Goal: Communication & Community: Answer question/provide support

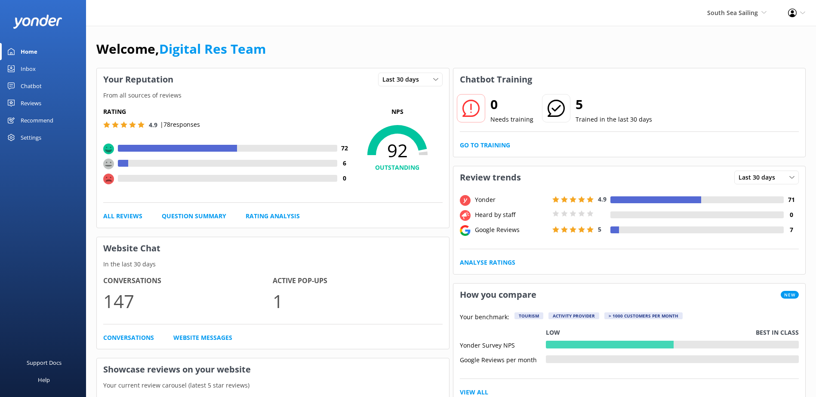
click at [30, 71] on div "Inbox" at bounding box center [28, 68] width 15 height 17
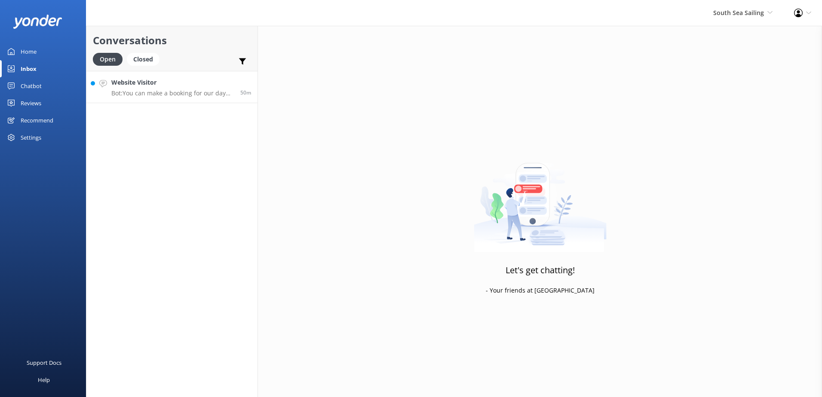
click at [181, 89] on p "Bot: You can make a booking for our day trip or sunset cruise online via our we…" at bounding box center [172, 93] width 123 height 8
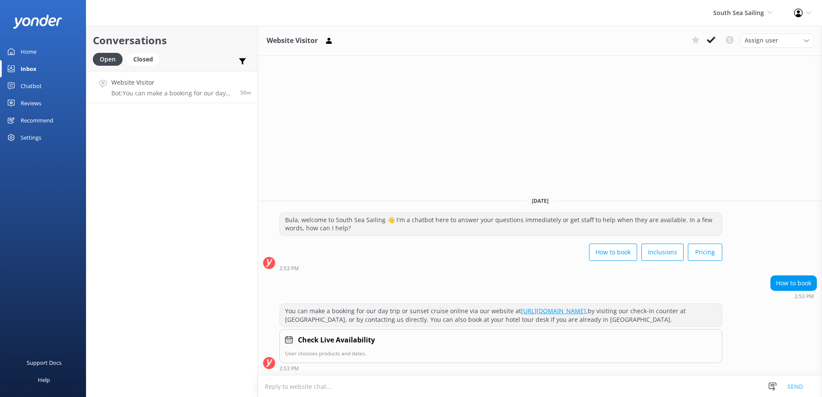
click at [717, 40] on button at bounding box center [710, 40] width 15 height 13
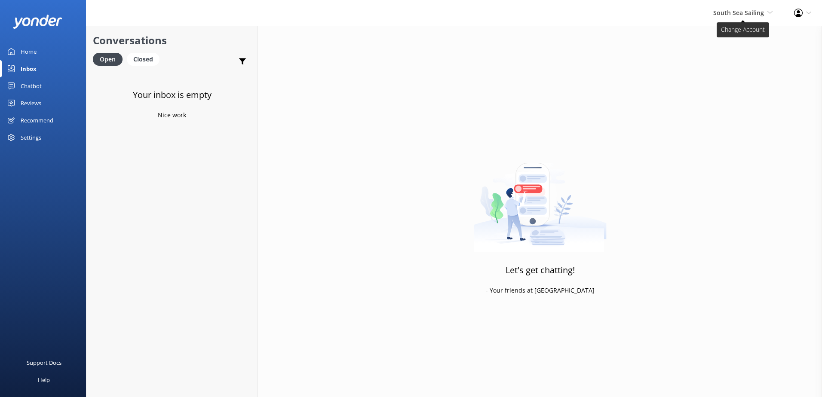
click at [736, 17] on span "South Sea Sailing South Sea Sailing South Sea Cruises Malamala Beach Club Aweso…" at bounding box center [742, 12] width 59 height 9
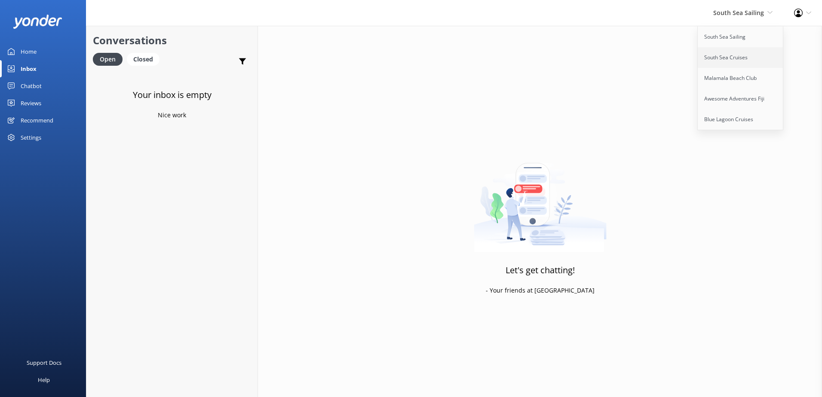
click at [732, 64] on link "South Sea Cruises" at bounding box center [741, 57] width 86 height 21
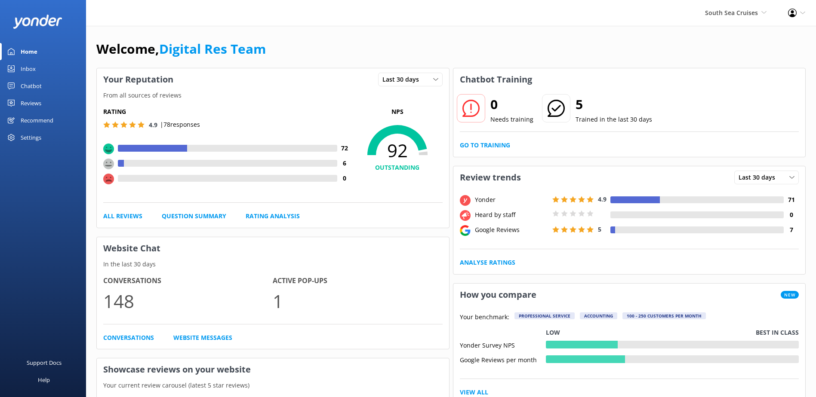
click at [39, 58] on link "Home" at bounding box center [43, 51] width 86 height 17
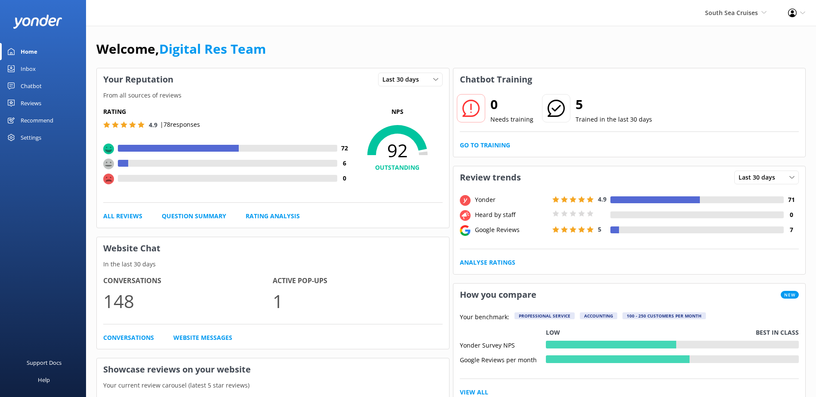
click at [33, 70] on div "Inbox" at bounding box center [28, 68] width 15 height 17
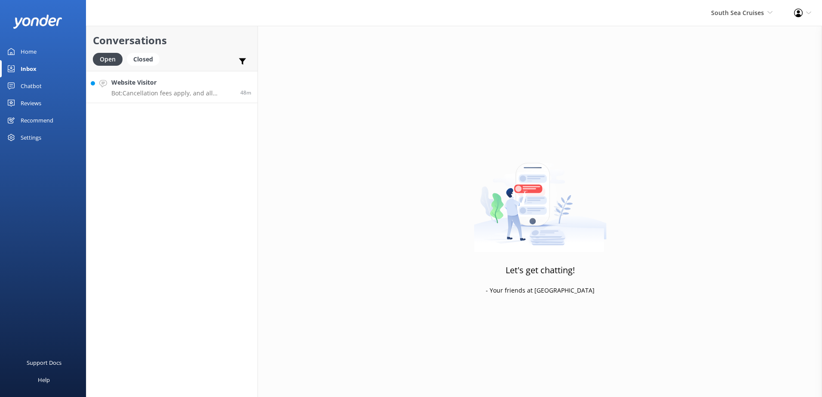
click at [160, 102] on link "Website Visitor Bot: Cancellation fees apply, and all cancellations must be rec…" at bounding box center [171, 87] width 171 height 32
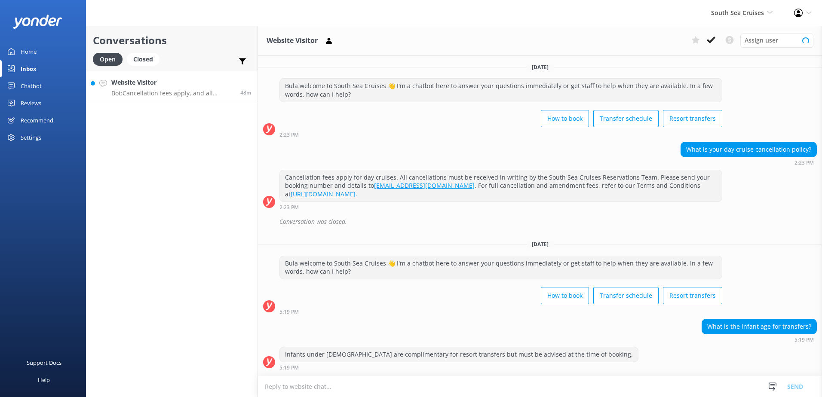
scroll to position [176, 0]
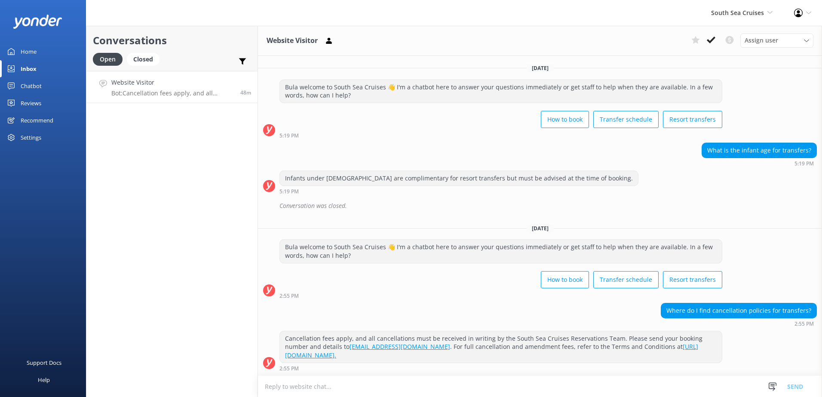
click at [416, 356] on link "[URL][DOMAIN_NAME]." at bounding box center [491, 351] width 413 height 17
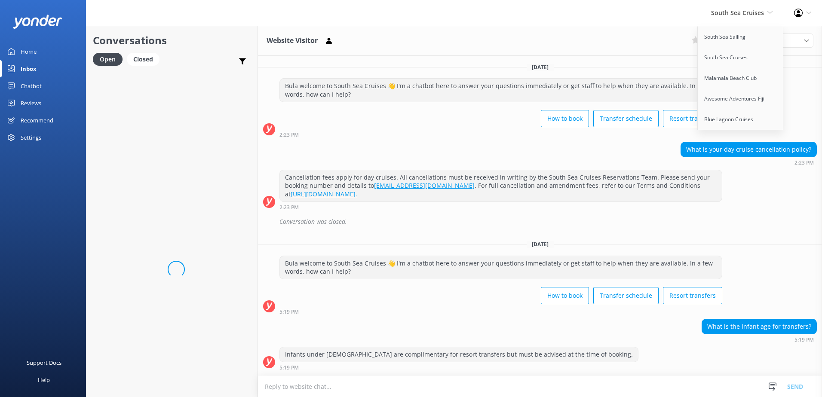
click at [750, 74] on link "Malamala Beach Club" at bounding box center [741, 78] width 86 height 21
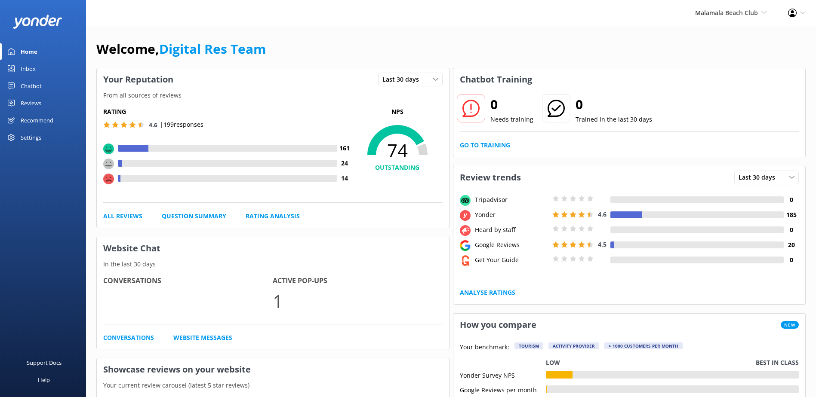
click at [40, 70] on link "Inbox" at bounding box center [43, 68] width 86 height 17
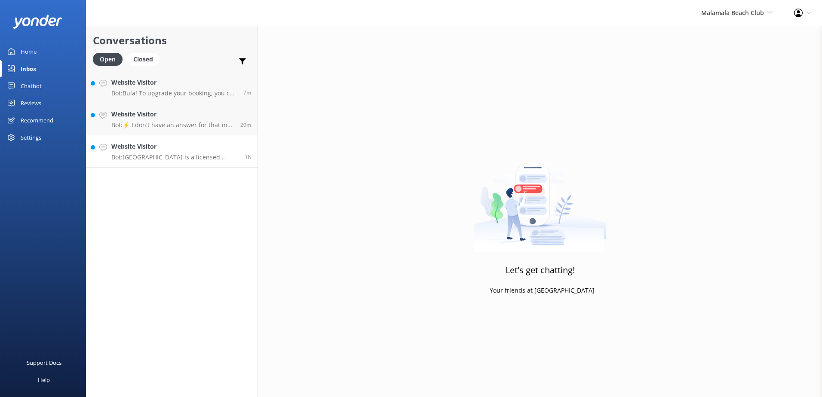
click at [207, 156] on p "Bot: Malamala Beach Club is a licensed venue, so no personal food or drinks, in…" at bounding box center [174, 158] width 127 height 8
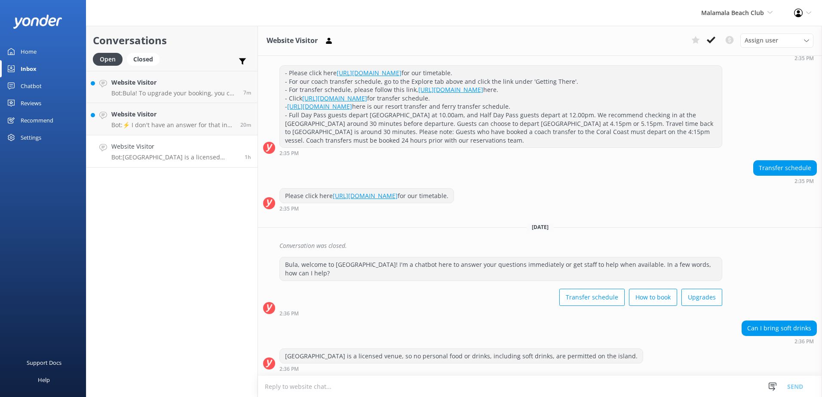
scroll to position [522, 0]
click at [718, 40] on button at bounding box center [710, 40] width 15 height 13
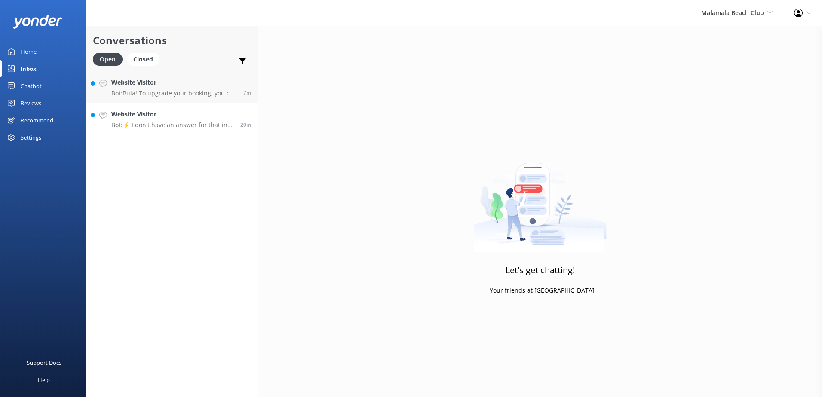
click at [170, 135] on link "Website Visitor Bot: ⚡ I don't have an answer for that in my knowledge base. Pl…" at bounding box center [171, 119] width 171 height 32
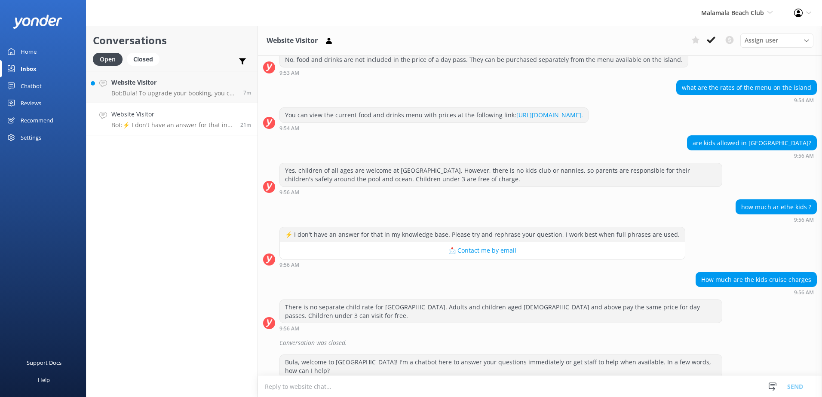
scroll to position [289, 0]
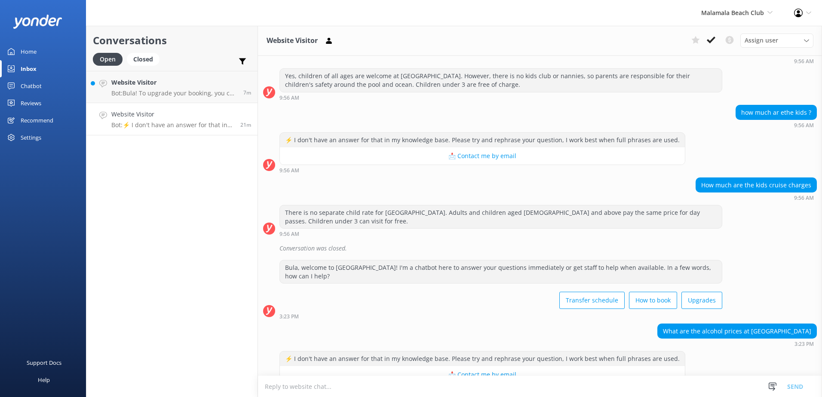
scroll to position [289, 0]
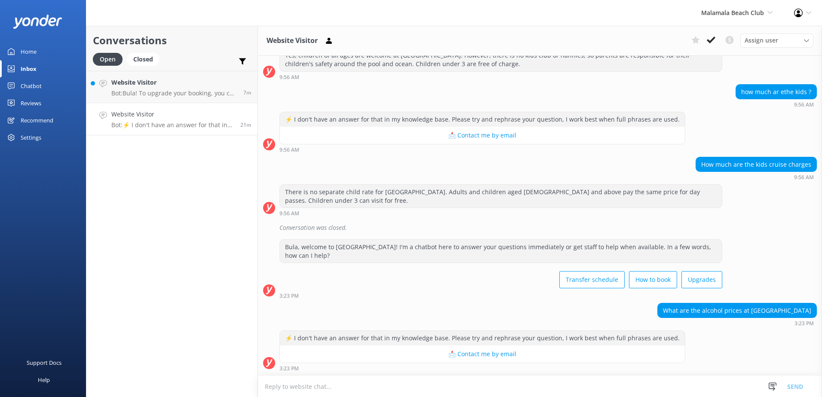
click at [406, 384] on textarea at bounding box center [540, 386] width 564 height 21
type textarea "You can view the prices of alcohol here: [URL][DOMAIN_NAME]"
click at [789, 383] on button "Send" at bounding box center [795, 386] width 32 height 21
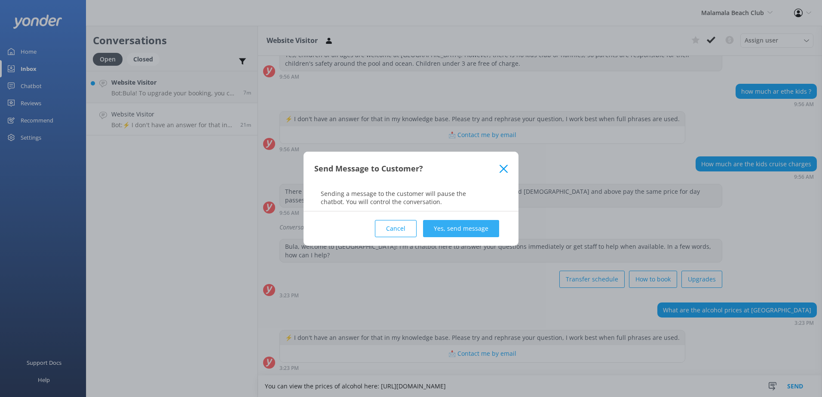
click at [480, 220] on button "Yes, send message" at bounding box center [461, 228] width 76 height 17
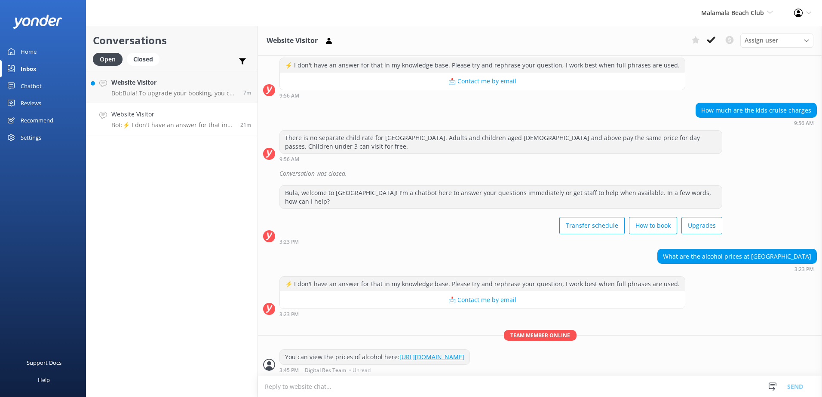
scroll to position [344, 0]
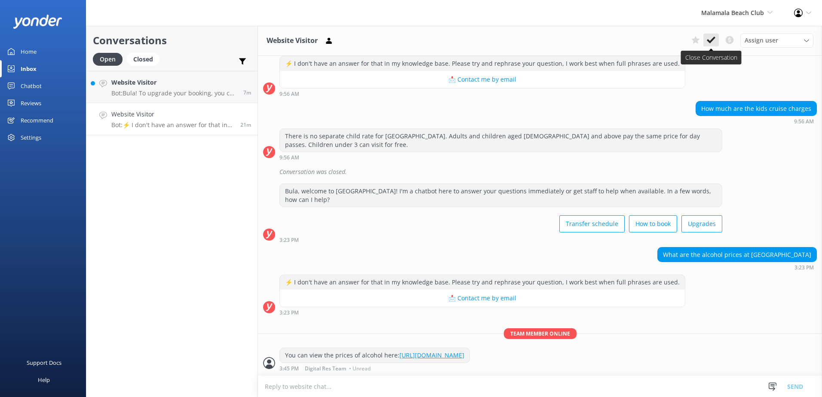
click at [709, 38] on icon at bounding box center [711, 40] width 9 height 9
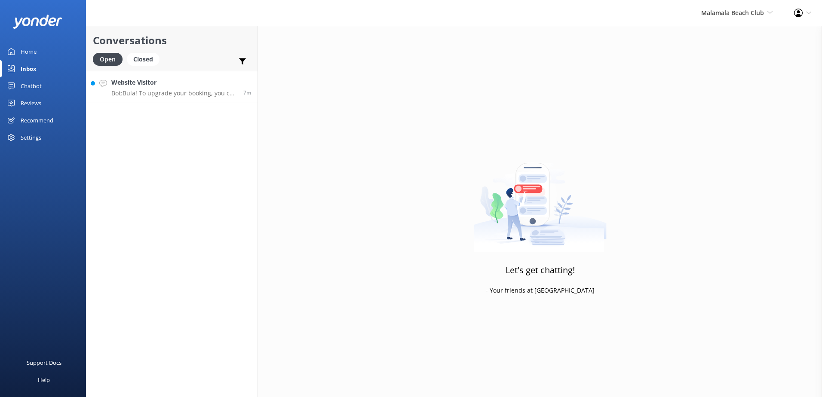
click at [188, 93] on p "Bot: Bula! To upgrade your booking, you can call or message us on WhatsApp at […" at bounding box center [174, 93] width 126 height 8
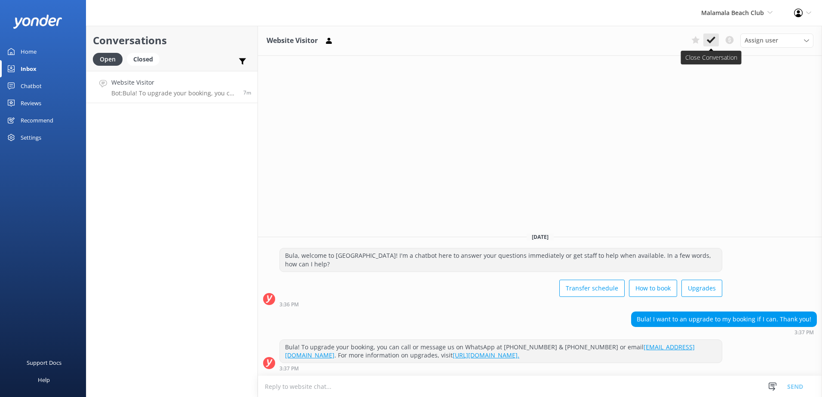
click at [710, 36] on icon at bounding box center [711, 40] width 9 height 9
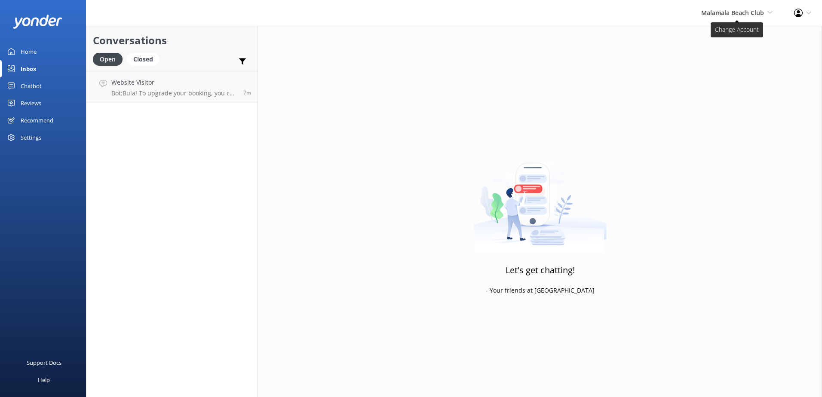
click at [744, 9] on span "Malamala Beach Club" at bounding box center [732, 13] width 63 height 8
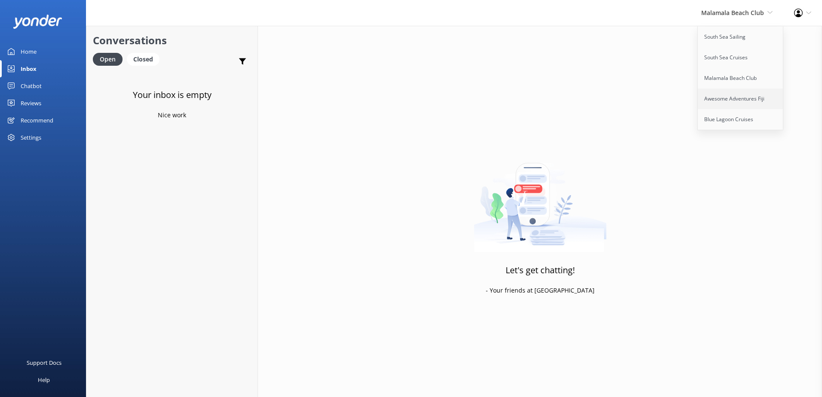
click at [728, 92] on link "Awesome Adventures Fiji" at bounding box center [741, 99] width 86 height 21
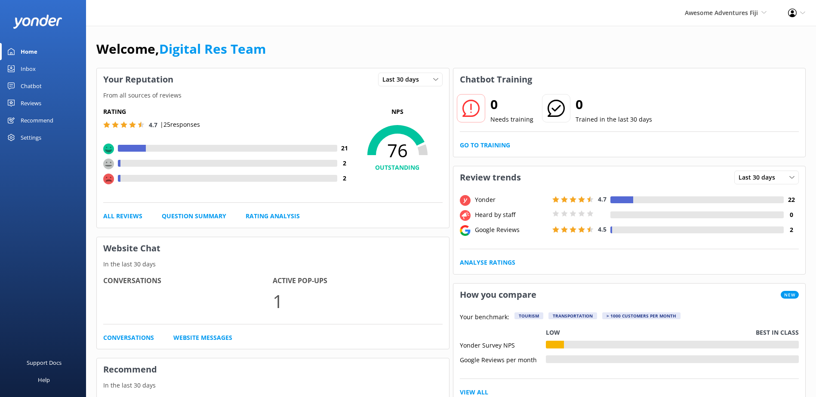
click at [42, 71] on link "Inbox" at bounding box center [43, 68] width 86 height 17
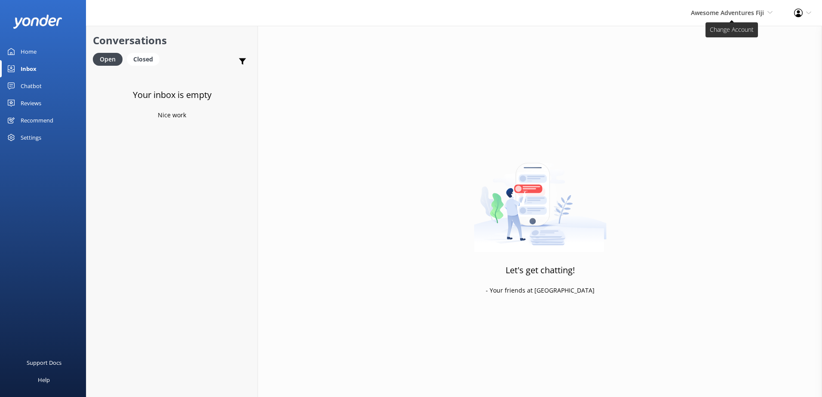
click at [715, 11] on span "Awesome Adventures Fiji" at bounding box center [727, 13] width 73 height 8
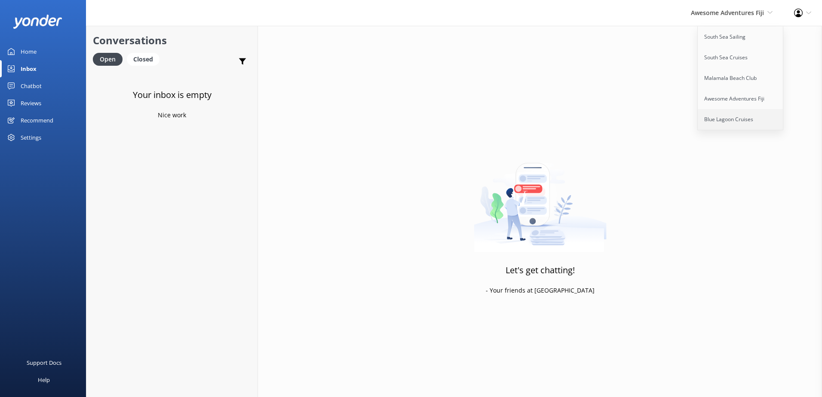
click at [723, 120] on link "Blue Lagoon Cruises" at bounding box center [741, 119] width 86 height 21
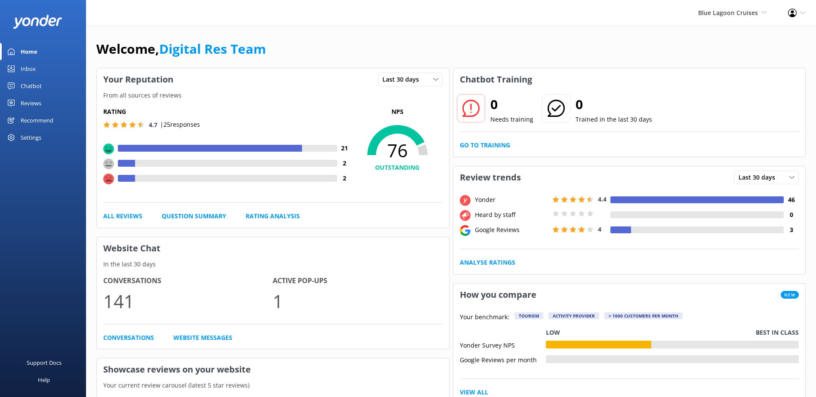
click at [33, 71] on div "Inbox" at bounding box center [28, 68] width 15 height 17
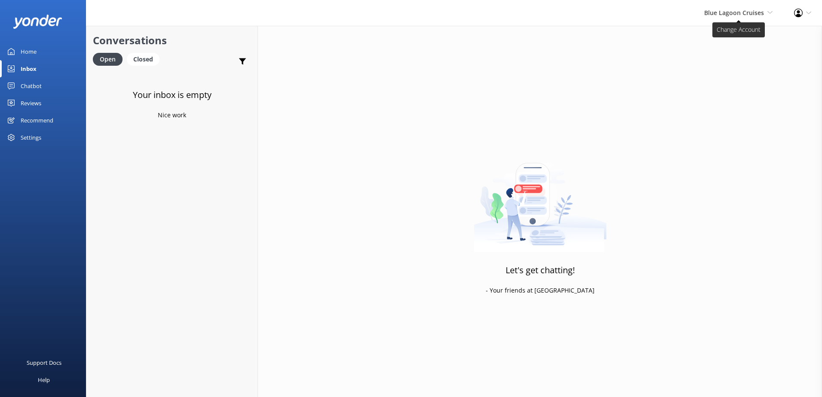
click at [721, 9] on span "Blue Lagoon Cruises" at bounding box center [734, 13] width 60 height 8
click at [725, 36] on link "South Sea Sailing" at bounding box center [741, 37] width 86 height 21
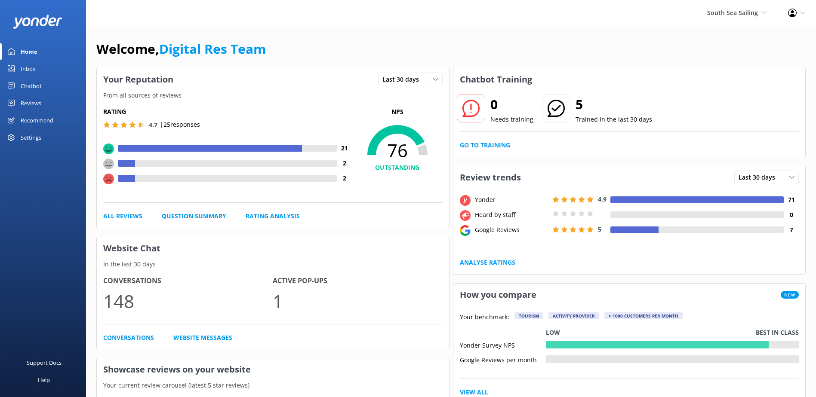
click at [24, 71] on div "Inbox" at bounding box center [28, 68] width 15 height 17
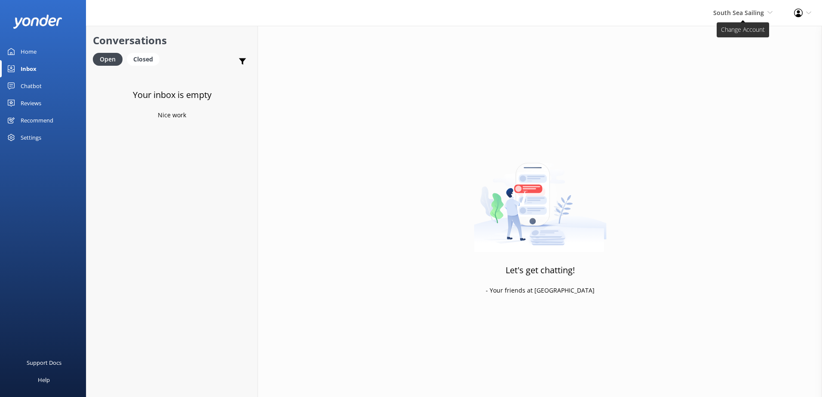
click at [723, 15] on span "South Sea Sailing" at bounding box center [738, 13] width 51 height 8
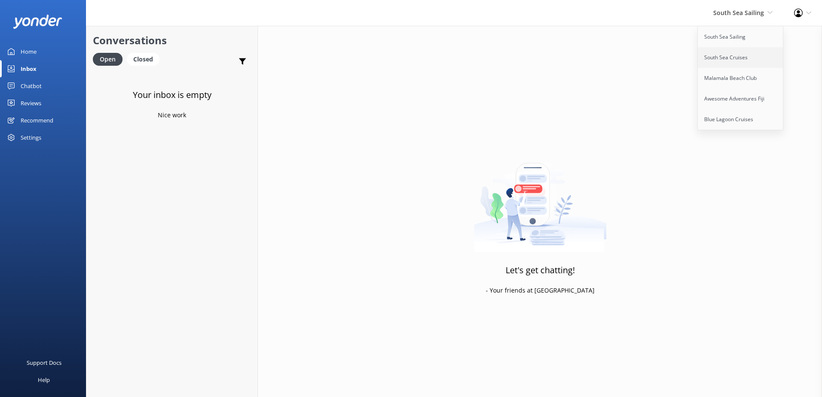
click at [726, 52] on link "South Sea Cruises" at bounding box center [741, 57] width 86 height 21
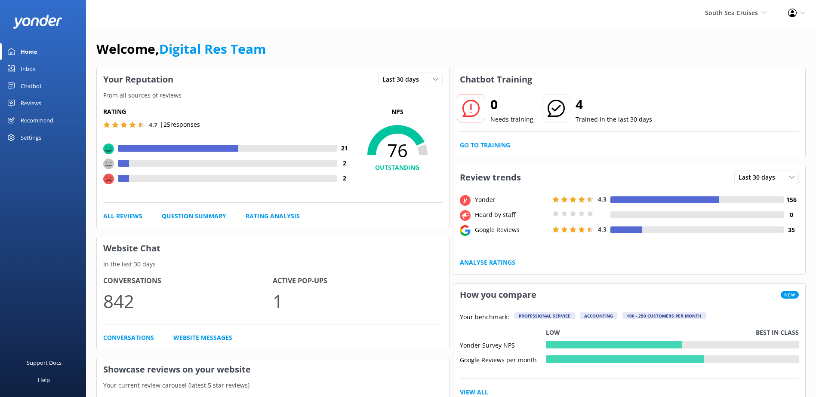
click at [46, 65] on link "Inbox" at bounding box center [43, 68] width 86 height 17
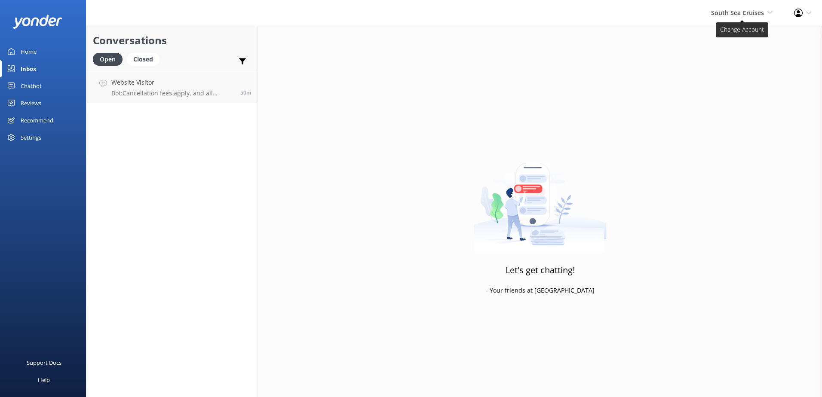
click at [731, 15] on span "South Sea Cruises" at bounding box center [737, 13] width 53 height 8
click at [728, 80] on link "Malamala Beach Club" at bounding box center [741, 78] width 86 height 21
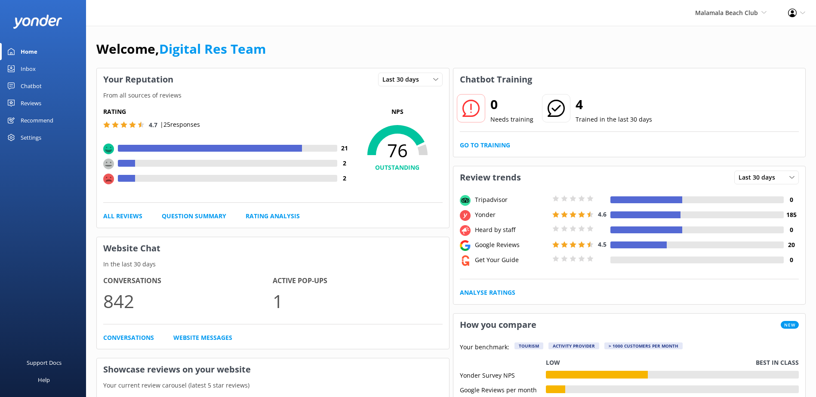
click at [38, 73] on link "Inbox" at bounding box center [43, 68] width 86 height 17
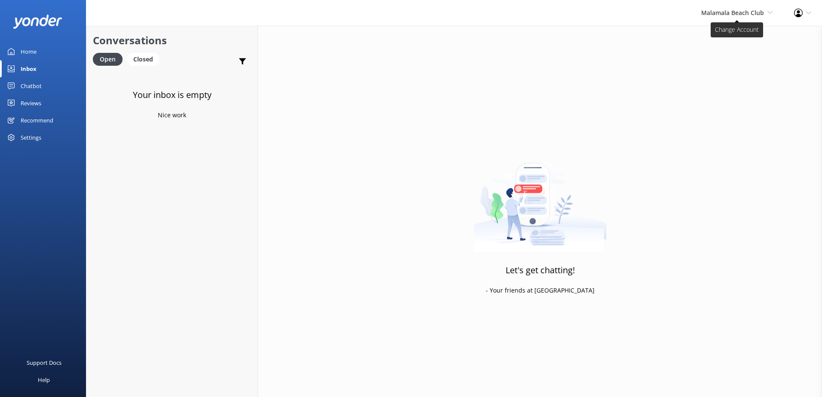
click at [731, 17] on span "Malamala Beach Club South Sea Sailing South Sea Cruises Malamala Beach Club Awe…" at bounding box center [736, 12] width 71 height 9
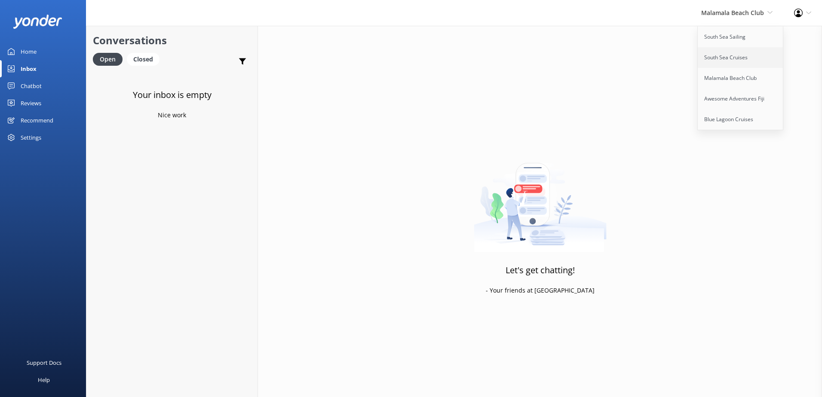
click at [725, 51] on link "South Sea Cruises" at bounding box center [741, 57] width 86 height 21
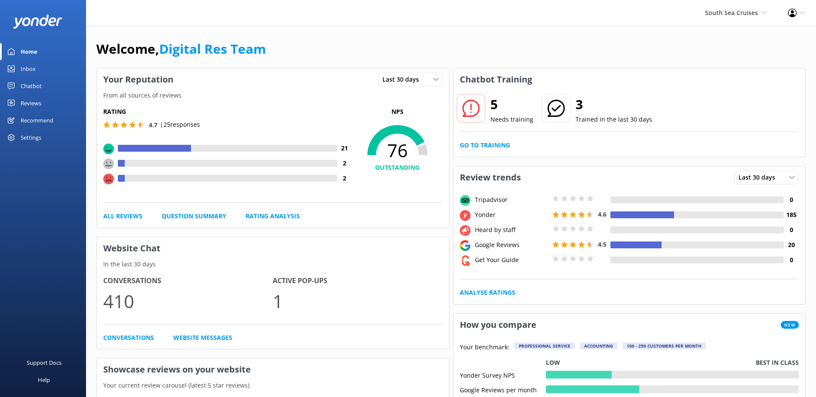
click at [34, 70] on div "Inbox" at bounding box center [28, 68] width 15 height 17
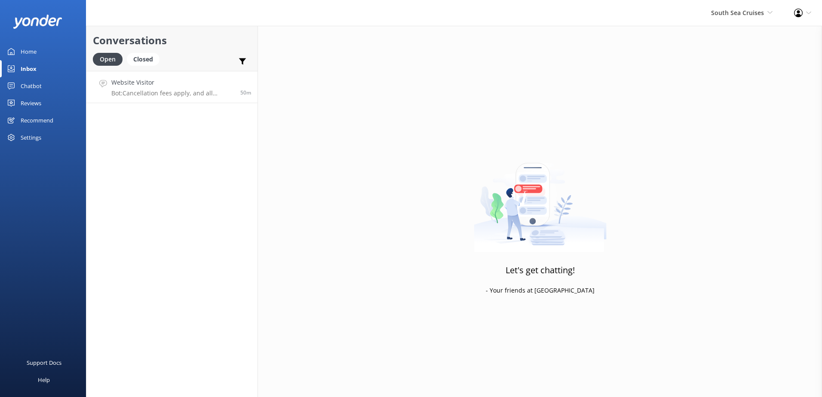
click at [141, 88] on div "Website Visitor Bot: Cancellation fees apply, and all cancellations must be rec…" at bounding box center [172, 87] width 123 height 18
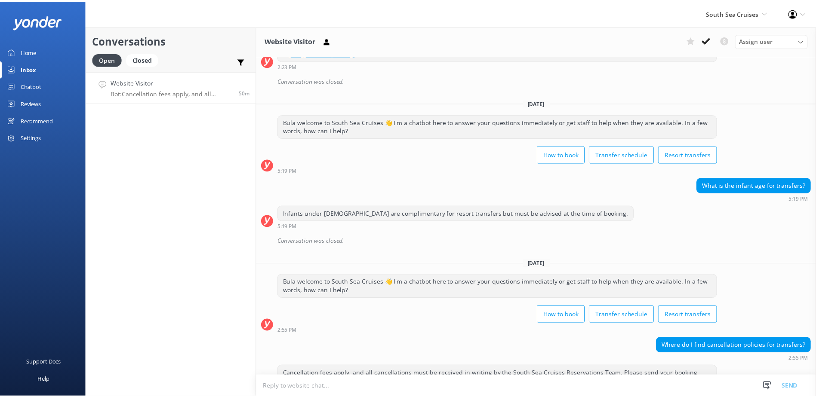
scroll to position [176, 0]
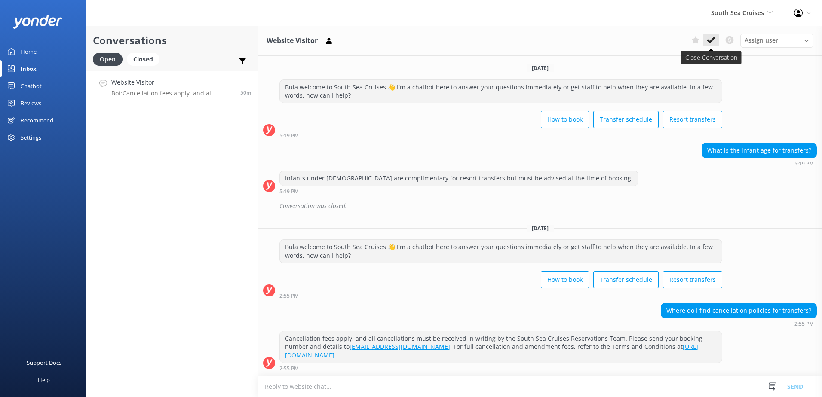
click at [711, 38] on icon at bounding box center [711, 40] width 9 height 9
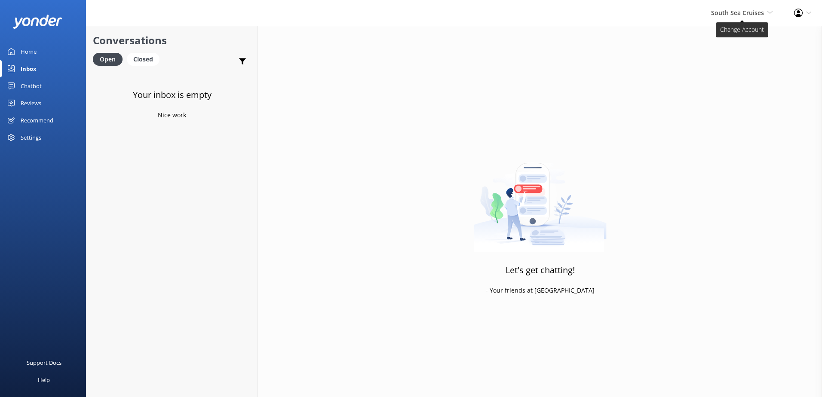
click at [732, 17] on span "South Sea Cruises South Sea Sailing South Sea Cruises Malamala Beach Club Aweso…" at bounding box center [741, 12] width 61 height 9
click at [733, 38] on link "South Sea Sailing" at bounding box center [741, 37] width 86 height 21
